Goal: Information Seeking & Learning: Learn about a topic

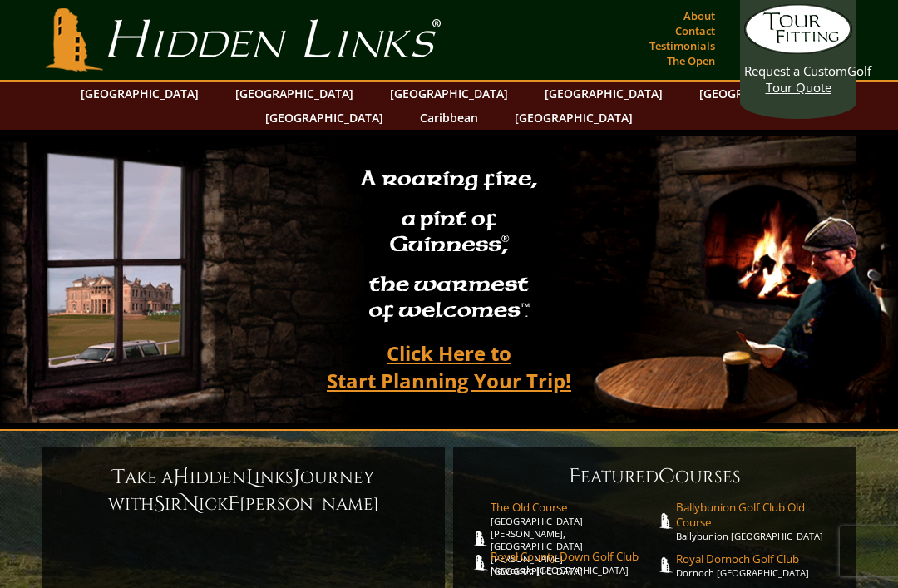
click at [266, 96] on link "[GEOGRAPHIC_DATA]" at bounding box center [294, 94] width 135 height 24
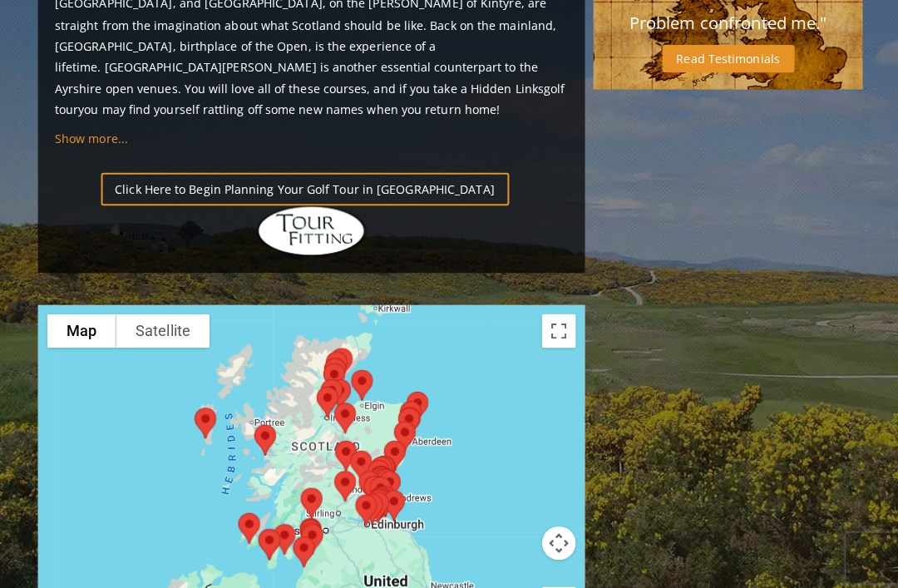
scroll to position [1815, 0]
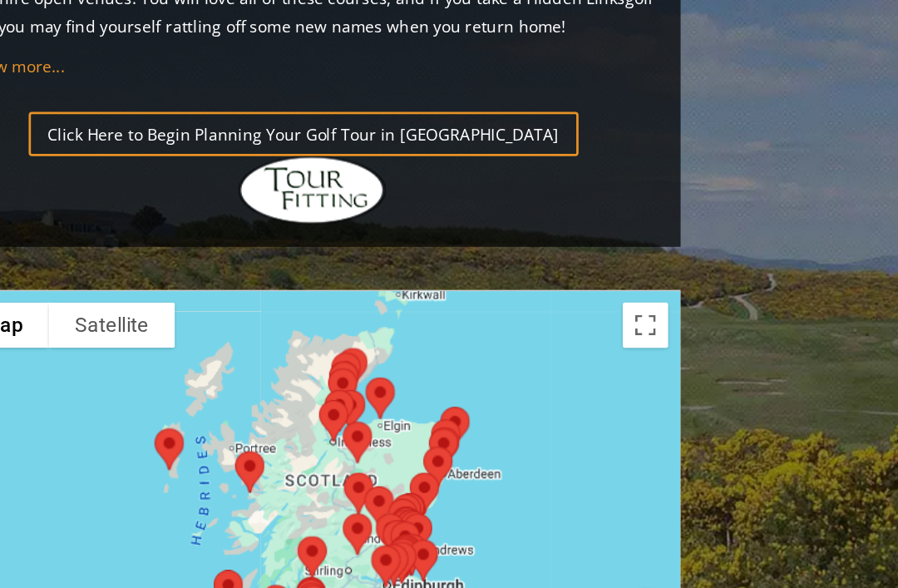
click at [472, 306] on div at bounding box center [312, 443] width 541 height 331
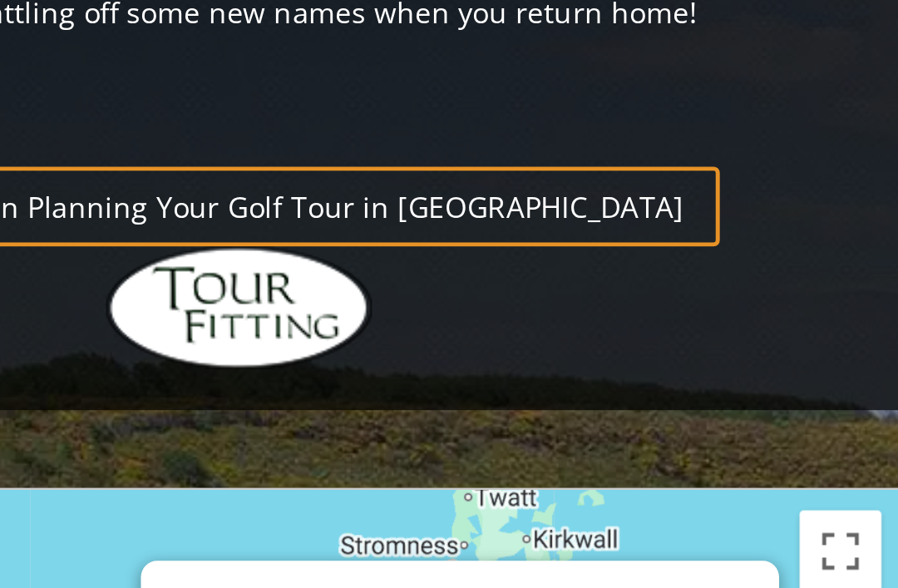
click at [492, 309] on button "Close" at bounding box center [512, 329] width 40 height 40
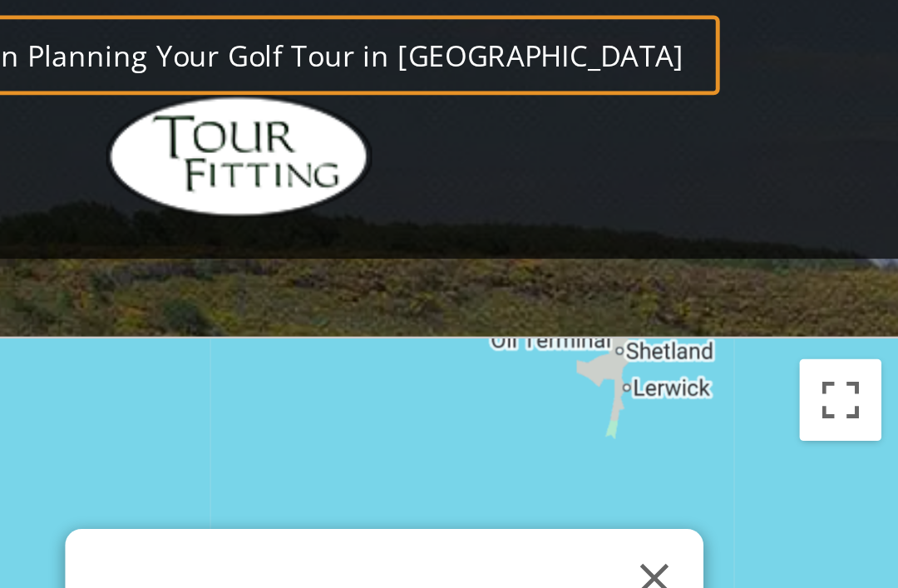
click at [461, 358] on button "Close" at bounding box center [481, 378] width 40 height 40
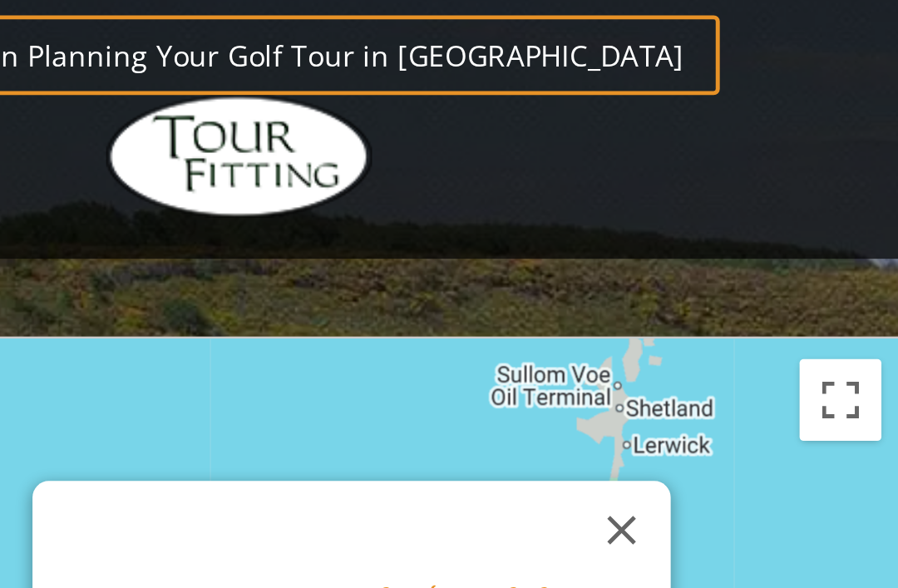
click at [447, 338] on button "Close" at bounding box center [467, 358] width 40 height 40
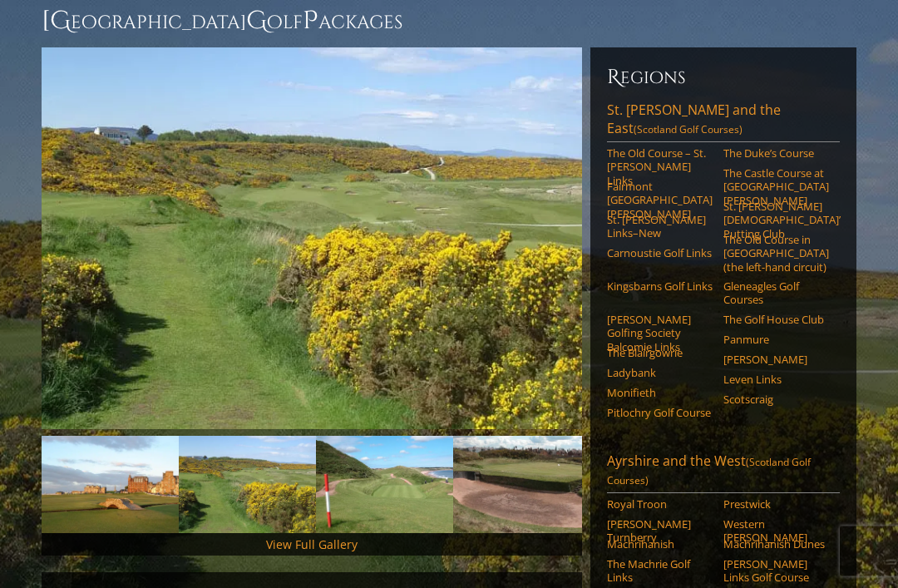
scroll to position [164, 0]
click at [658, 246] on link "Carnoustie Golf Links" at bounding box center [660, 252] width 106 height 13
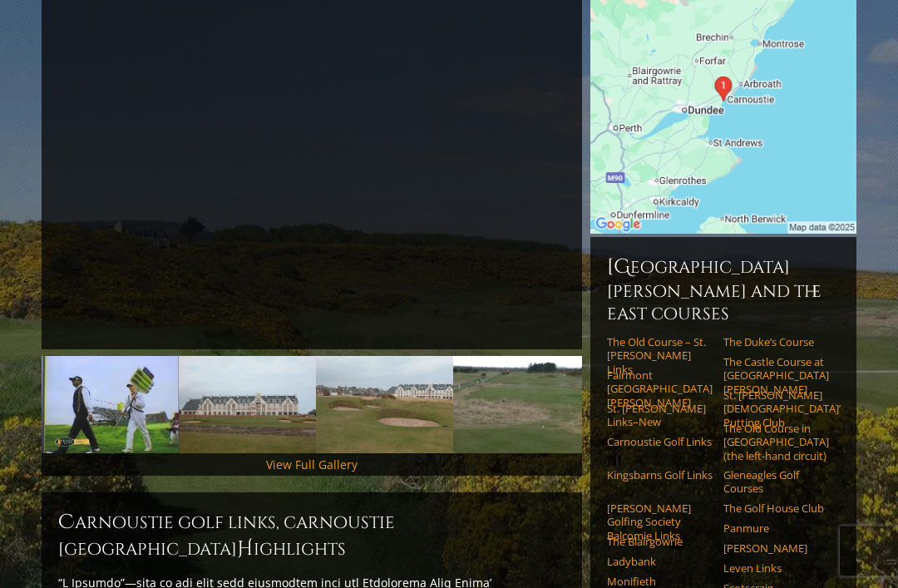
scroll to position [244, 0]
click at [192, 453] on div "View Full Gallery" at bounding box center [312, 464] width 541 height 22
click at [299, 457] on link "View Full Gallery" at bounding box center [311, 465] width 91 height 16
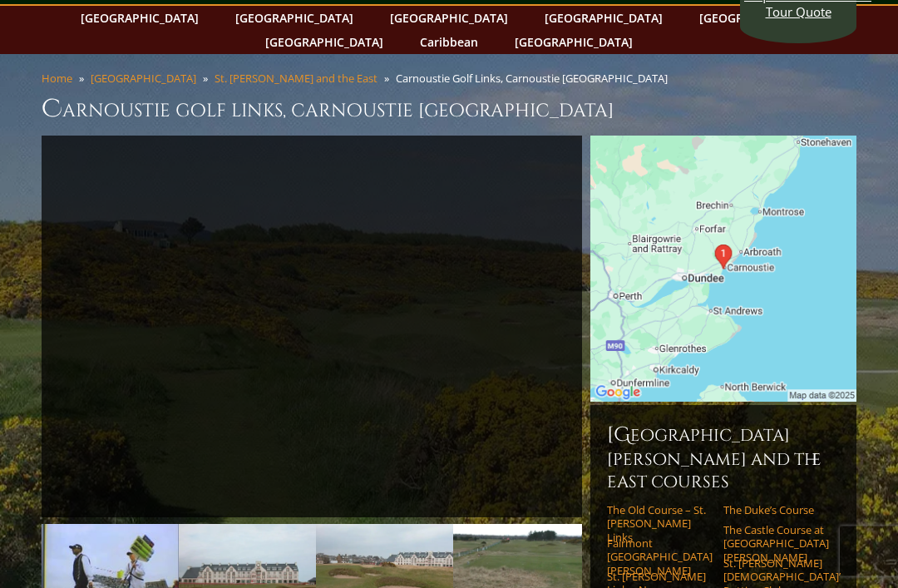
scroll to position [0, 0]
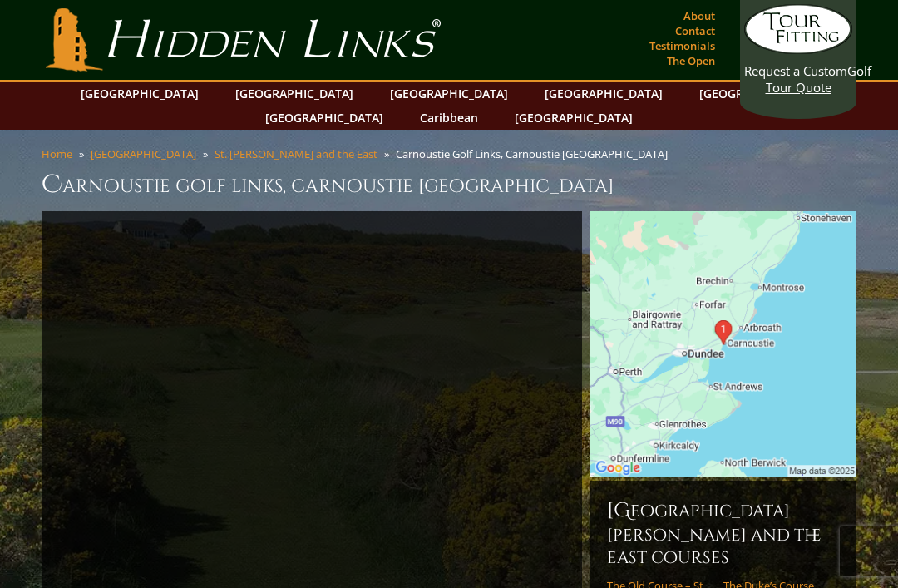
click at [256, 92] on link "[GEOGRAPHIC_DATA]" at bounding box center [294, 94] width 135 height 24
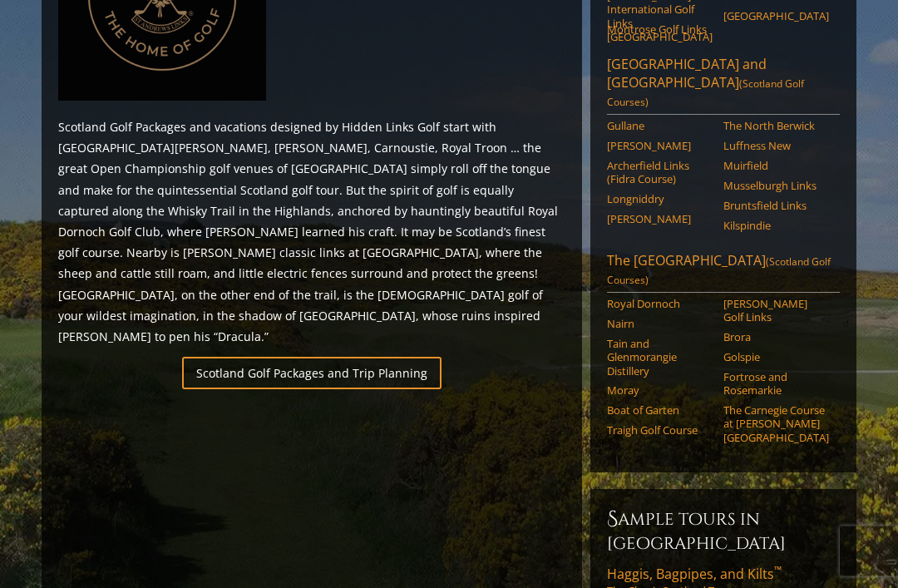
scroll to position [914, 0]
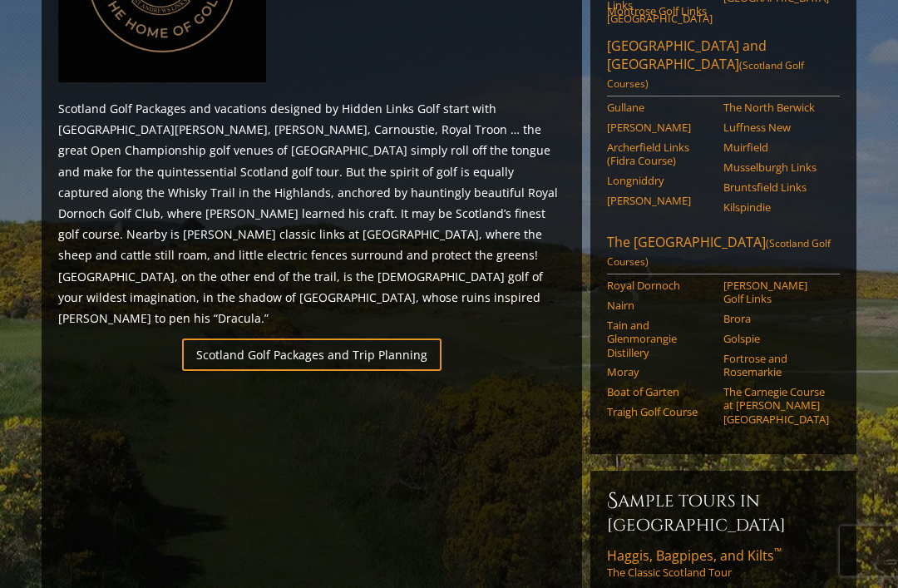
click at [770, 279] on link "Castle Stuart Golf Links" at bounding box center [777, 292] width 106 height 27
